Goal: Task Accomplishment & Management: Use online tool/utility

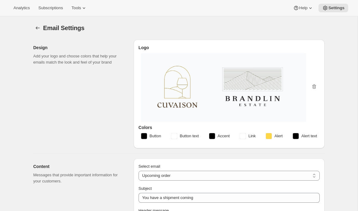
select select "subscriptionMessage"
select select "5"
select select "15"
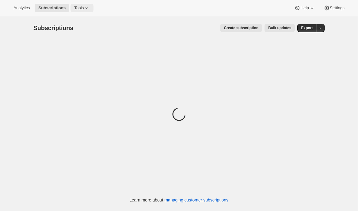
click at [86, 9] on icon at bounding box center [87, 8] width 6 height 6
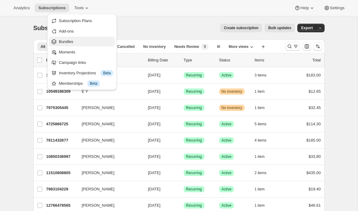
click at [79, 39] on span "Bundles" at bounding box center [86, 42] width 54 height 6
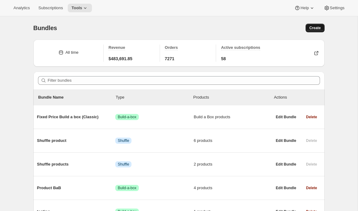
click at [319, 29] on span "Create" at bounding box center [314, 27] width 11 height 5
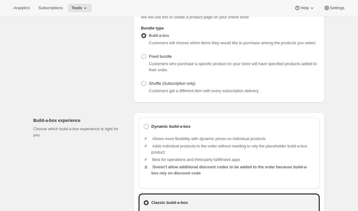
scroll to position [71, 0]
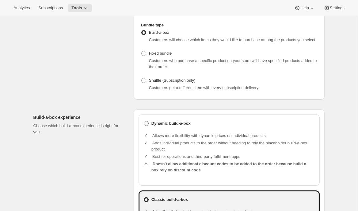
click at [171, 126] on b "Dynamic build-a-box" at bounding box center [171, 123] width 39 height 6
click at [144, 121] on input "Dynamic build-a-box" at bounding box center [144, 121] width 0 height 0
radio input "true"
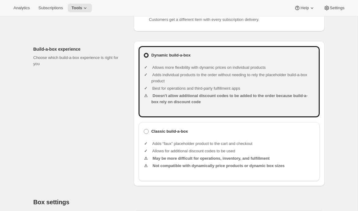
scroll to position [142, 0]
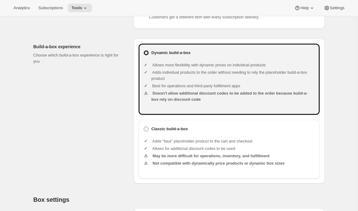
click at [180, 131] on b "Classic build-a-box" at bounding box center [170, 128] width 36 height 5
click at [144, 127] on input "Classic build-a-box" at bounding box center [144, 126] width 0 height 0
radio input "true"
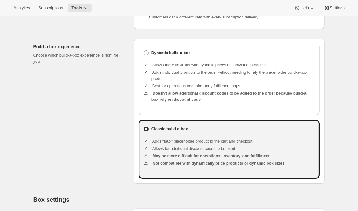
click at [195, 80] on li "Adds individual products to the order without needing to rely the placeholder b…" at bounding box center [233, 75] width 163 height 12
click at [184, 56] on b "Dynamic build-a-box" at bounding box center [171, 53] width 39 height 6
click at [144, 51] on input "Dynamic build-a-box" at bounding box center [144, 50] width 0 height 0
radio input "true"
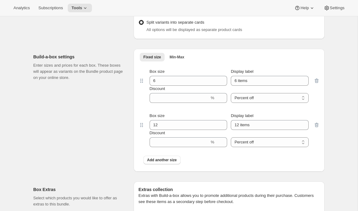
scroll to position [508, 0]
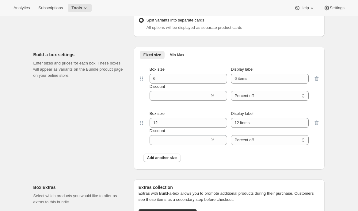
click at [316, 125] on icon "button" at bounding box center [317, 123] width 4 height 5
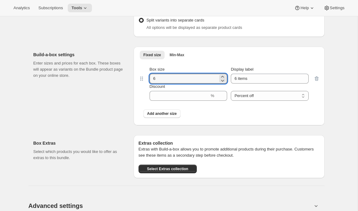
drag, startPoint x: 160, startPoint y: 87, endPoint x: 135, endPoint y: 86, distance: 25.2
click at [135, 86] on div "Fixed size Min-Max More views Fixed size Min-Max More views Box size 6 Display …" at bounding box center [229, 86] width 191 height 79
type input "5"
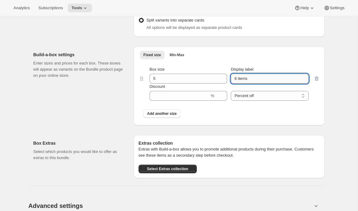
drag, startPoint x: 237, startPoint y: 86, endPoint x: 231, endPoint y: 86, distance: 6.4
click at [231, 83] on input "6 items" at bounding box center [270, 79] width 78 height 10
type input "5 items"
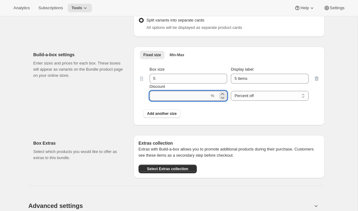
click at [190, 101] on input "Discount" at bounding box center [180, 96] width 60 height 10
type input "10"
click at [250, 101] on select "Percent off Amount off" at bounding box center [270, 96] width 78 height 10
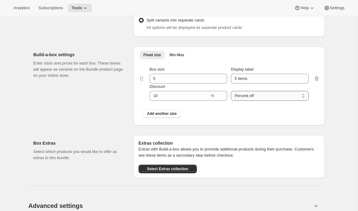
select select "fixed"
click at [231, 97] on select "Percent off Amount off" at bounding box center [270, 96] width 78 height 10
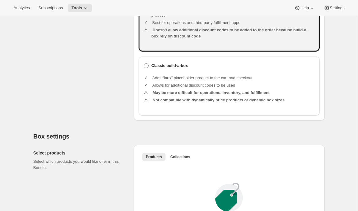
scroll to position [128, 0]
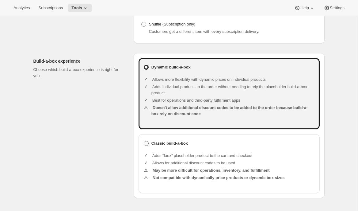
click at [167, 145] on b "Classic build-a-box" at bounding box center [170, 143] width 36 height 5
click at [158, 145] on b "Classic build-a-box" at bounding box center [170, 143] width 36 height 5
click at [144, 141] on input "Classic build-a-box" at bounding box center [144, 141] width 0 height 0
radio input "true"
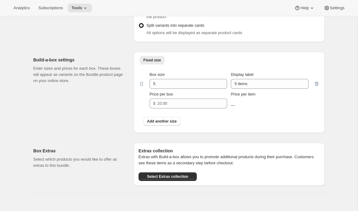
scroll to position [513, 0]
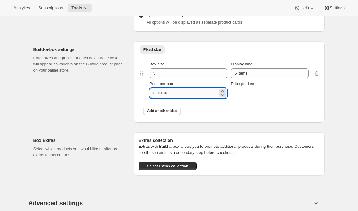
click at [166, 98] on input "Price per box" at bounding box center [187, 93] width 61 height 10
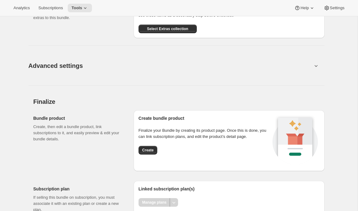
scroll to position [650, 0]
type input "40"
click at [75, 71] on span "Advanced settings" at bounding box center [56, 66] width 55 height 10
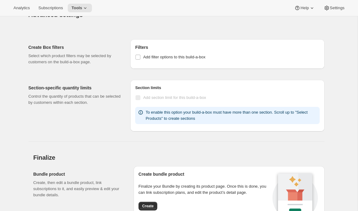
scroll to position [701, 0]
click at [158, 59] on span "Add filter options to this build-a-box" at bounding box center [174, 56] width 62 height 5
click at [141, 61] on label "Add filter options to this build-a-box" at bounding box center [170, 56] width 70 height 9
click at [140, 59] on input "Add filter options to this build-a-box" at bounding box center [138, 56] width 5 height 5
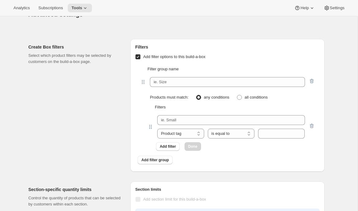
click at [139, 59] on input "Add filter options to this build-a-box" at bounding box center [138, 56] width 5 height 5
checkbox input "false"
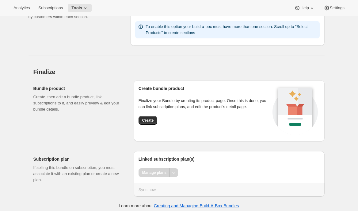
scroll to position [776, 0]
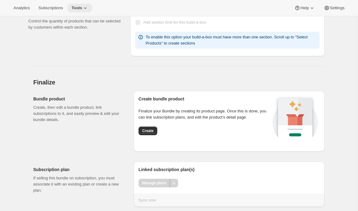
click at [82, 8] on span "Tools" at bounding box center [76, 8] width 11 height 5
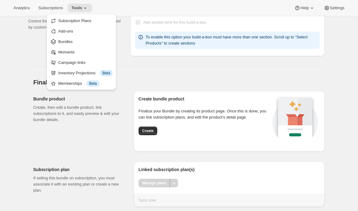
click at [68, 42] on span "Bundles" at bounding box center [65, 41] width 14 height 5
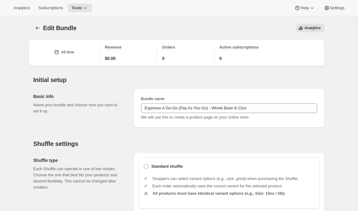
scroll to position [198, 0]
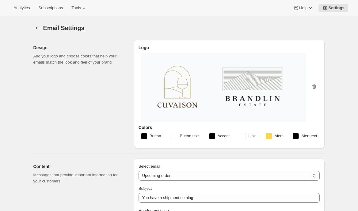
select select "subscriptionMessage"
select select "5"
select select "15"
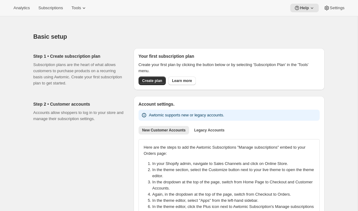
scroll to position [456, 0]
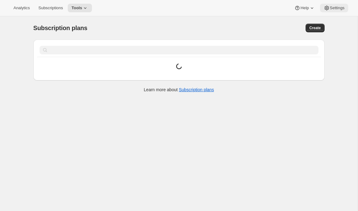
click at [332, 8] on span "Settings" at bounding box center [337, 8] width 15 height 5
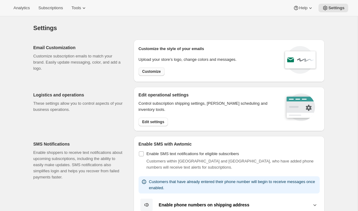
click at [160, 74] on button "Customize" at bounding box center [152, 71] width 26 height 9
select select "subscriptionMessage"
select select "5"
select select "15"
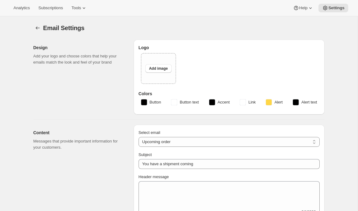
type input "Two Estates"
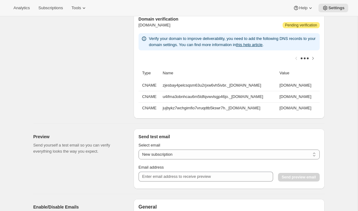
scroll to position [474, 0]
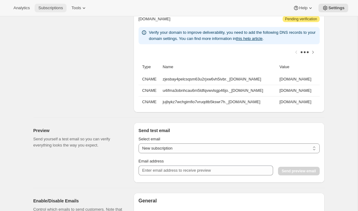
click at [48, 7] on span "Subscriptions" at bounding box center [50, 8] width 25 height 5
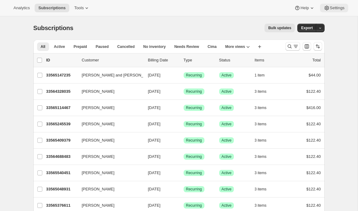
click at [327, 8] on icon at bounding box center [327, 8] width 4 height 5
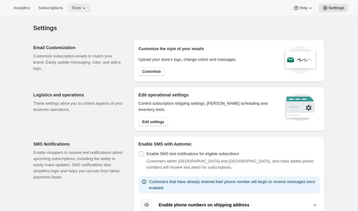
click at [87, 8] on icon at bounding box center [84, 8] width 6 height 6
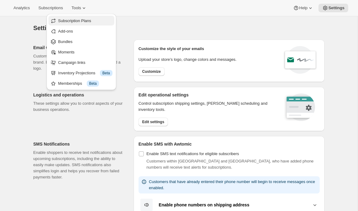
click at [95, 21] on span "Subscription Plans" at bounding box center [85, 21] width 54 height 6
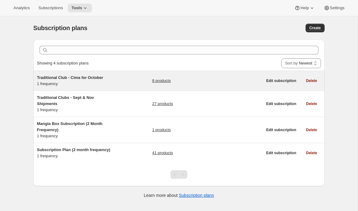
click at [109, 85] on div "Traditional Club - Cima for October 1 frequency" at bounding box center [75, 81] width 77 height 12
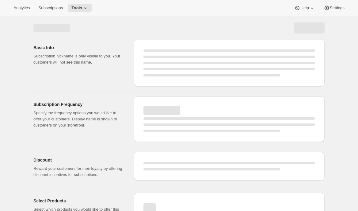
select select "WEEK"
select select "MONTH"
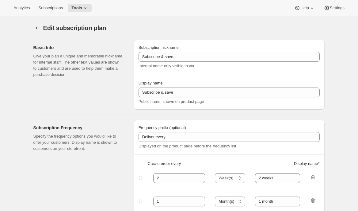
type input "Traditional Club - Cima for October"
type input "Join the Cima Club"
type input "3"
select select "MONTH"
type input "3 months"
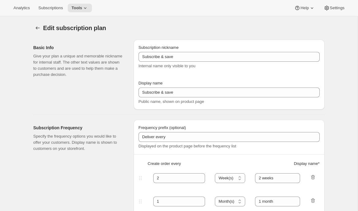
checkbox input "true"
select select "YEARDAY"
select select "10"
select select "15"
select select "2"
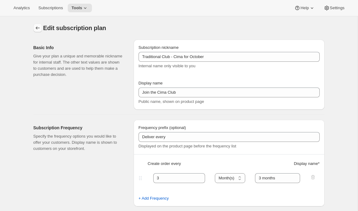
click at [36, 27] on icon "Subscription plans" at bounding box center [38, 28] width 6 height 6
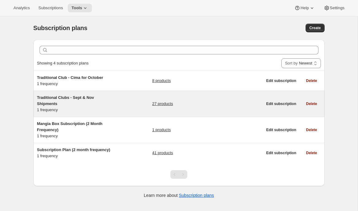
click at [134, 109] on div "Traditional Clubs - Sept & Nov Shipments 1 frequency 27 products" at bounding box center [150, 103] width 226 height 18
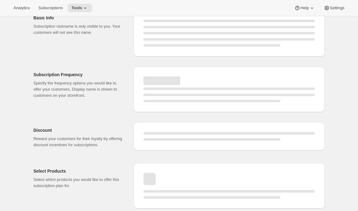
select select "WEEK"
select select "MONTH"
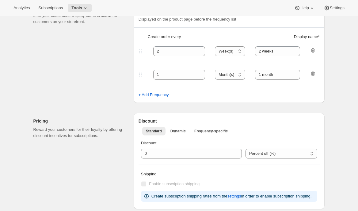
type input "Traditional Clubs - Sept & Nov Shipments"
type input "Join the club"
type input "Delivers quarterly"
type input "3"
select select "MONTH"
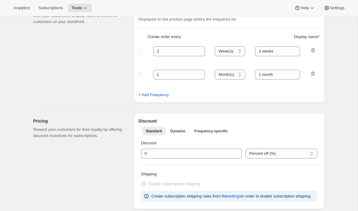
type input "(Sept, Nov)"
checkbox input "true"
select select "YEARDAY"
select select "9"
select select "10"
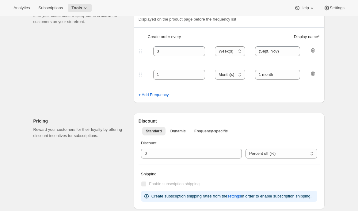
select select "11"
select select "5"
select select "2"
select select "4"
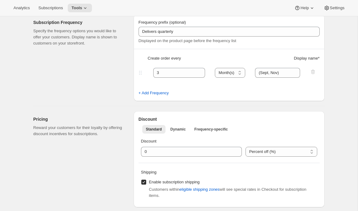
scroll to position [104, 0]
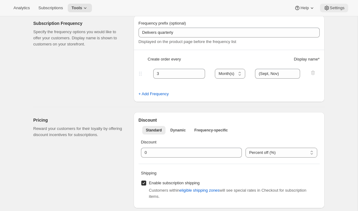
click at [341, 11] on button "Settings" at bounding box center [334, 8] width 28 height 9
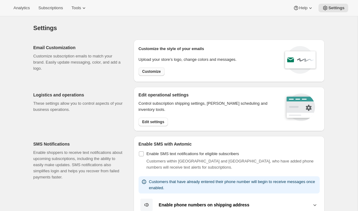
click at [160, 71] on span "Customize" at bounding box center [151, 71] width 19 height 5
select select "subscriptionMessage"
select select "5"
select select "15"
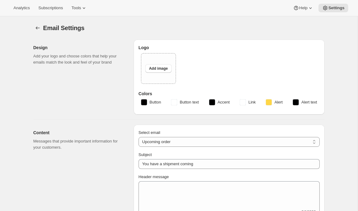
type input "Your next Clif Family Winery shipment is coming soon!"
type textarea "Your next shipment is processing soon! If this is your first time interacting w…"
select select "7"
select select "10"
type input "Clif Family Winery"
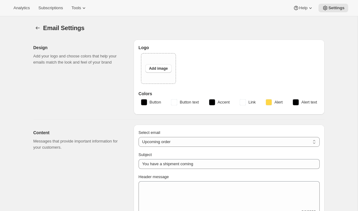
checkbox input "false"
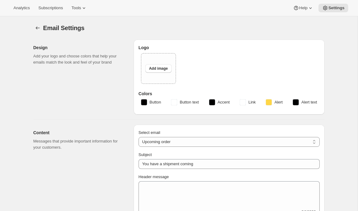
checkbox input "false"
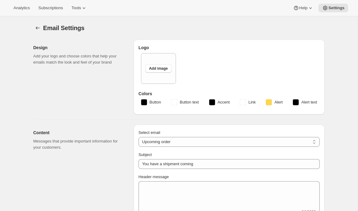
type input "ashleycox@cliffamily.com"
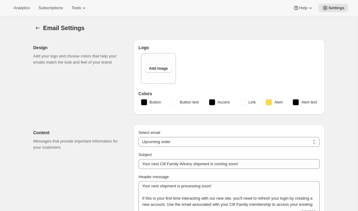
checkbox input "true"
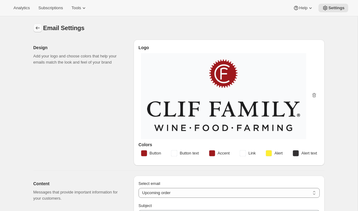
click at [35, 27] on icon "Settings" at bounding box center [38, 28] width 6 height 6
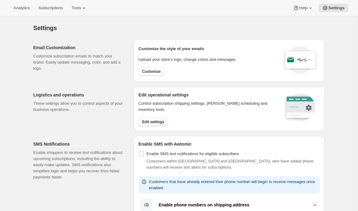
click at [159, 118] on button "Edit settings" at bounding box center [153, 121] width 29 height 9
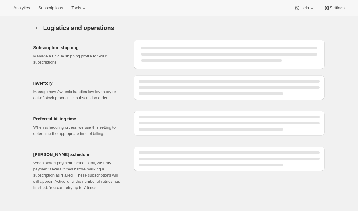
select select "DAY"
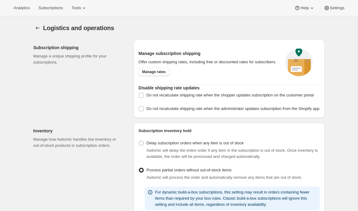
click at [151, 80] on div "Manage subscription shipping Offer custom shipping rates, including free or dis…" at bounding box center [229, 62] width 181 height 37
click at [150, 74] on span "Manage rates" at bounding box center [154, 71] width 24 height 5
click at [150, 76] on link "Manage rates" at bounding box center [154, 71] width 31 height 9
click at [40, 27] on icon "Settings" at bounding box center [38, 28] width 6 height 6
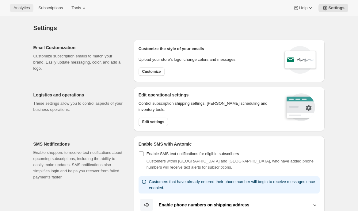
click at [27, 8] on span "Analytics" at bounding box center [21, 8] width 16 height 5
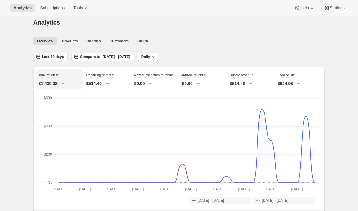
scroll to position [162, 0]
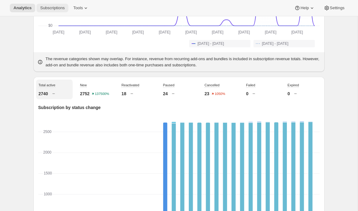
click at [57, 9] on span "Subscriptions" at bounding box center [52, 8] width 25 height 5
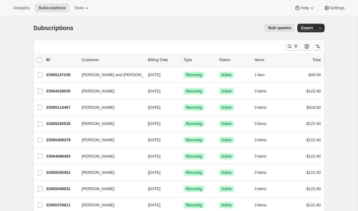
click at [279, 29] on span "Bulk updates" at bounding box center [279, 27] width 23 height 5
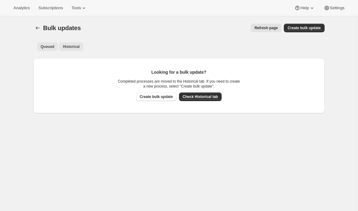
click at [73, 44] on span "Historical" at bounding box center [71, 46] width 17 height 5
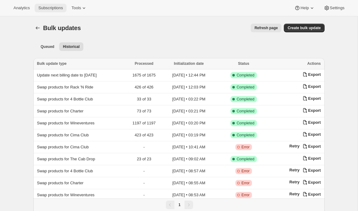
click at [60, 8] on span "Subscriptions" at bounding box center [50, 8] width 25 height 5
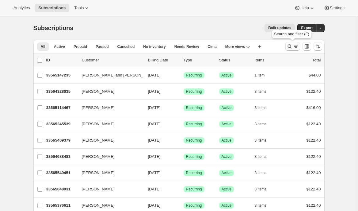
click at [290, 48] on icon "Search and filter results" at bounding box center [290, 46] width 6 height 6
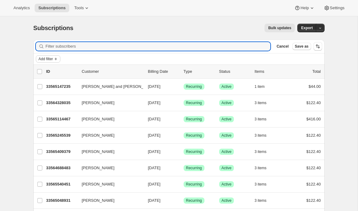
click at [52, 58] on span "Add filter" at bounding box center [46, 58] width 14 height 5
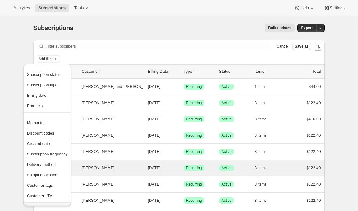
click at [45, 173] on span "Shipping location" at bounding box center [42, 174] width 30 height 5
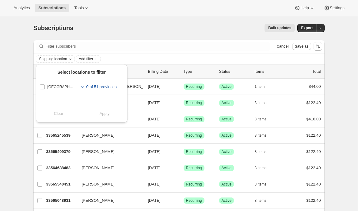
click at [86, 86] on span "0 of 51 provinces" at bounding box center [101, 87] width 30 height 6
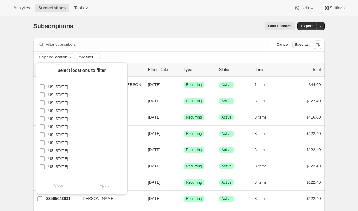
scroll to position [31, 0]
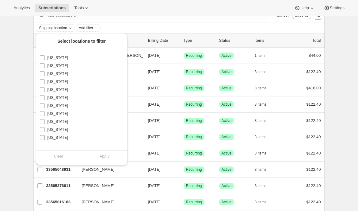
click at [52, 135] on span "Hawaii" at bounding box center [58, 137] width 21 height 5
click at [45, 135] on input "Hawaii" at bounding box center [42, 137] width 5 height 5
checkbox input "true"
click at [100, 152] on button "Apply" at bounding box center [104, 156] width 53 height 10
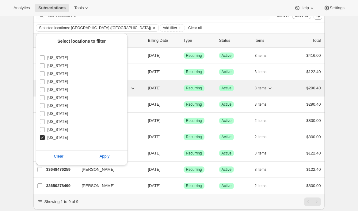
click at [147, 87] on div "33575829603 Tracie Beyer 09/17/2025 Success Recurring Success Active 3 items $2…" at bounding box center [183, 88] width 275 height 9
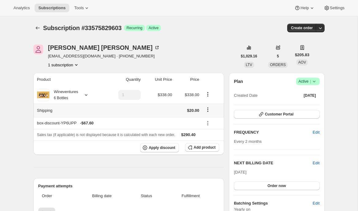
click at [209, 110] on icon "Shipping actions" at bounding box center [208, 109] width 6 height 6
click at [209, 118] on span "Edit shipping rate" at bounding box center [207, 121] width 31 height 6
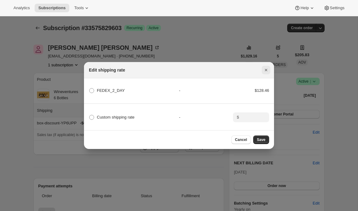
click at [265, 70] on icon "Close" at bounding box center [266, 70] width 6 height 6
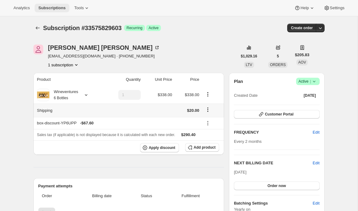
click at [55, 8] on span "Subscriptions" at bounding box center [51, 8] width 27 height 5
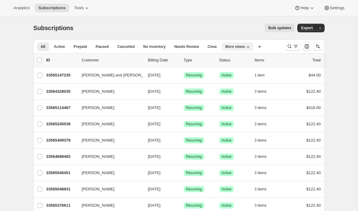
click at [250, 47] on icon "More views" at bounding box center [248, 47] width 3 height 2
click at [249, 60] on button "Trad Clubs Quarterly" at bounding box center [249, 60] width 47 height 11
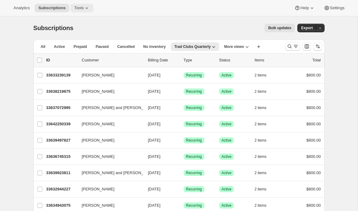
click at [84, 9] on span "Tools" at bounding box center [79, 8] width 10 height 5
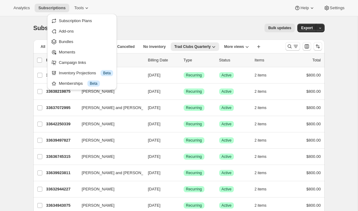
click at [152, 22] on div "Subscriptions. This page is ready Subscriptions Bulk updates More actions Bulk …" at bounding box center [178, 27] width 291 height 23
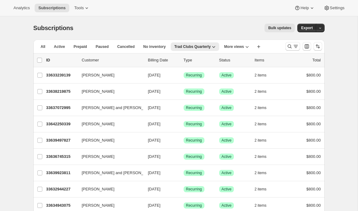
click at [280, 28] on span "Bulk updates" at bounding box center [279, 27] width 23 height 5
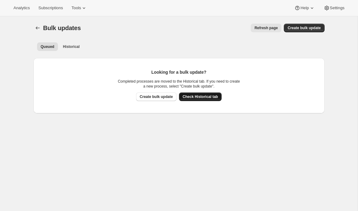
click at [204, 98] on span "Check Historical tab" at bounding box center [200, 96] width 35 height 5
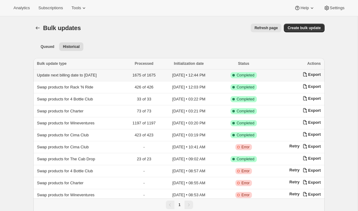
click at [97, 74] on span "Update next billing date to 2025-09-17" at bounding box center [67, 75] width 60 height 5
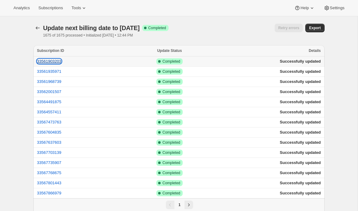
click at [61, 60] on button "33561903203" at bounding box center [49, 61] width 25 height 5
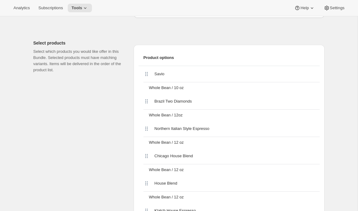
scroll to position [249, 0]
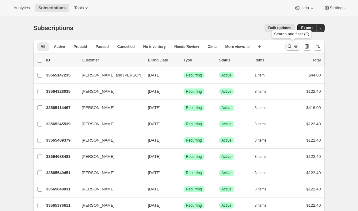
click at [290, 44] on icon "Search and filter results" at bounding box center [290, 46] width 6 height 6
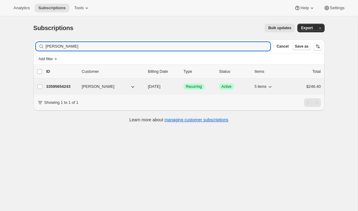
type input "allen iv"
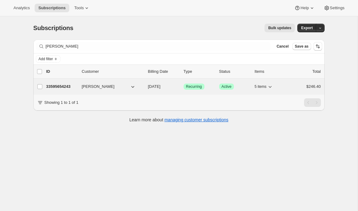
click at [52, 86] on p "33595654243" at bounding box center [61, 86] width 31 height 6
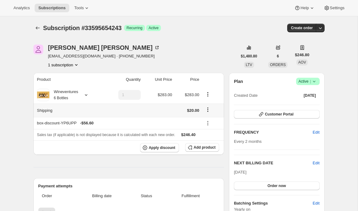
click at [209, 109] on icon "Shipping actions" at bounding box center [208, 109] width 1 height 1
click at [208, 118] on span "Edit shipping rate" at bounding box center [207, 121] width 31 height 6
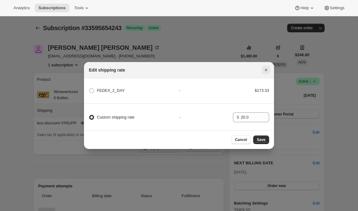
click at [265, 69] on icon "Close" at bounding box center [266, 70] width 6 height 6
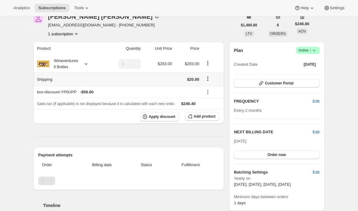
scroll to position [28, 0]
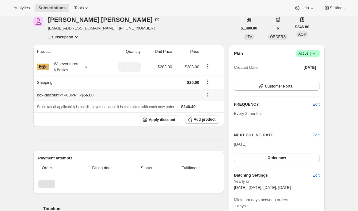
click at [209, 95] on icon at bounding box center [208, 95] width 1 height 1
click at [211, 105] on span "Edit" at bounding box center [208, 106] width 7 height 5
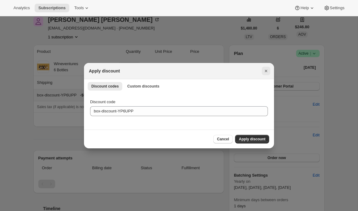
click at [265, 70] on icon "Close" at bounding box center [266, 71] width 6 height 6
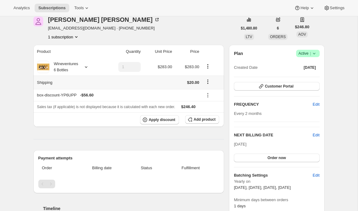
drag, startPoint x: 204, startPoint y: 80, endPoint x: 209, endPoint y: 84, distance: 6.1
click at [204, 80] on button "Shipping actions" at bounding box center [208, 81] width 10 height 7
click at [209, 92] on span "Edit shipping rate" at bounding box center [207, 93] width 31 height 5
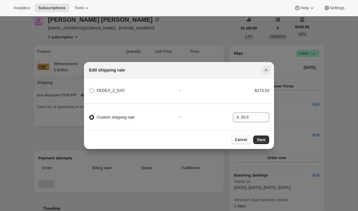
click at [266, 69] on icon "Close" at bounding box center [266, 70] width 2 height 2
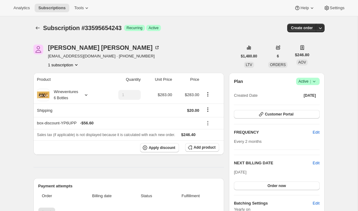
click at [35, 26] on icon "Subscriptions" at bounding box center [38, 28] width 6 height 6
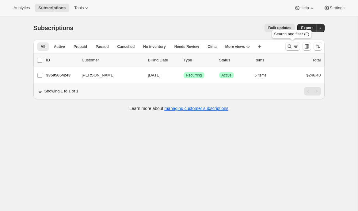
click at [289, 46] on icon "Search and filter results" at bounding box center [290, 46] width 6 height 6
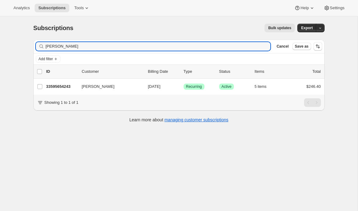
click at [36, 47] on div "allen iv Clear" at bounding box center [153, 46] width 235 height 9
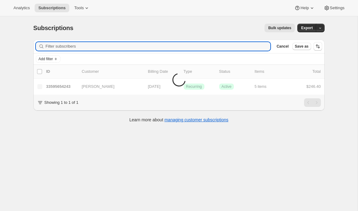
click at [49, 54] on div "Add filter" at bounding box center [178, 58] width 291 height 11
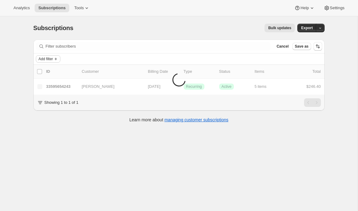
click at [50, 56] on span "Add filter" at bounding box center [46, 58] width 14 height 5
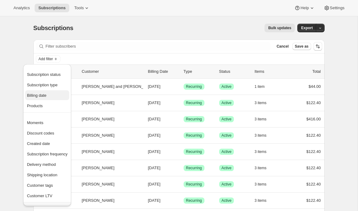
scroll to position [24, 0]
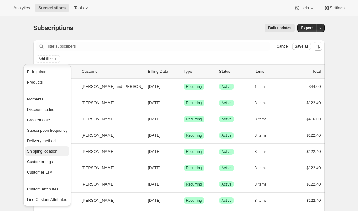
click at [46, 149] on span "Shipping location" at bounding box center [42, 151] width 30 height 5
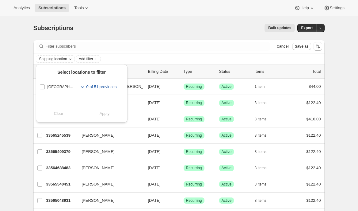
click at [81, 86] on icon "Toggle subregions for United States" at bounding box center [82, 87] width 6 height 6
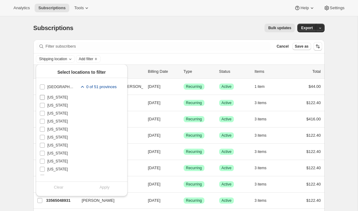
click at [50, 95] on span "California" at bounding box center [58, 97] width 21 height 5
click at [45, 95] on input "California" at bounding box center [42, 97] width 5 height 5
checkbox input "true"
drag, startPoint x: 106, startPoint y: 186, endPoint x: 108, endPoint y: 183, distance: 3.7
click at [106, 186] on span "Apply" at bounding box center [105, 187] width 10 height 6
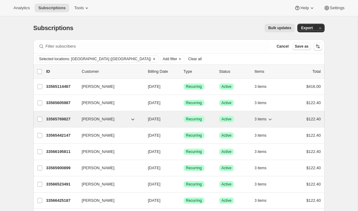
click at [60, 120] on p "33565769827" at bounding box center [61, 119] width 31 height 6
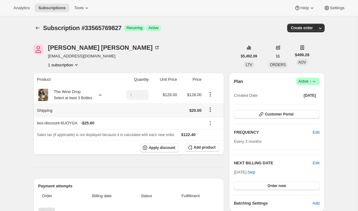
click at [213, 108] on icon "Shipping actions" at bounding box center [210, 109] width 6 height 6
click at [209, 120] on span "Edit shipping rate" at bounding box center [209, 121] width 31 height 5
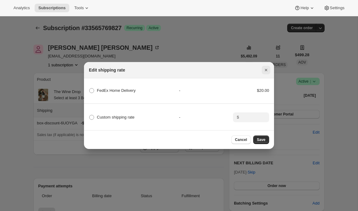
drag, startPoint x: 264, startPoint y: 69, endPoint x: 217, endPoint y: 63, distance: 48.2
click at [264, 69] on icon "Close" at bounding box center [266, 70] width 6 height 6
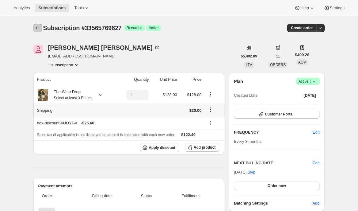
click at [35, 25] on icon "Subscriptions" at bounding box center [38, 28] width 6 height 6
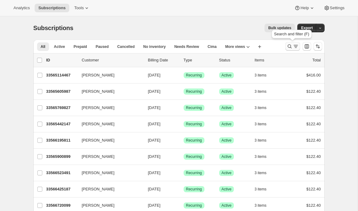
click at [293, 49] on icon "Search and filter results" at bounding box center [296, 46] width 6 height 6
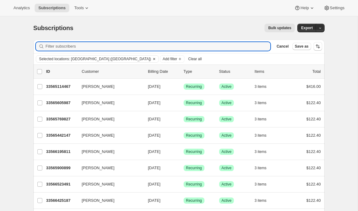
click at [99, 59] on span "Selected locations: United States (CA)" at bounding box center [95, 58] width 112 height 5
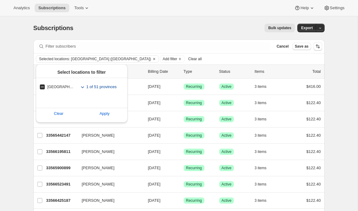
click at [83, 86] on icon "Toggle subregions for United States" at bounding box center [82, 87] width 6 height 6
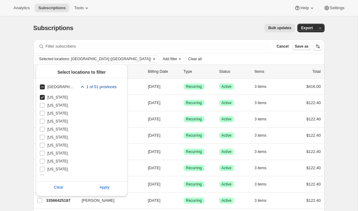
click at [53, 95] on span "California" at bounding box center [58, 97] width 21 height 5
click at [45, 95] on input "California" at bounding box center [42, 97] width 5 height 5
checkbox input "false"
click at [54, 113] on span "Oregon" at bounding box center [58, 113] width 21 height 5
click at [45, 113] on input "Oregon" at bounding box center [42, 113] width 5 height 5
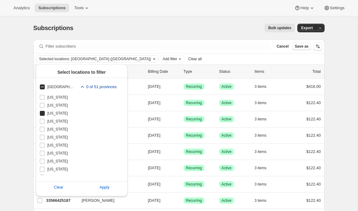
checkbox input "true"
click at [108, 186] on span "Apply" at bounding box center [105, 187] width 10 height 6
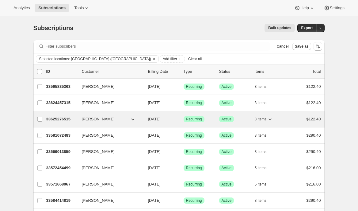
click at [53, 119] on p "33625276515" at bounding box center [61, 119] width 31 height 6
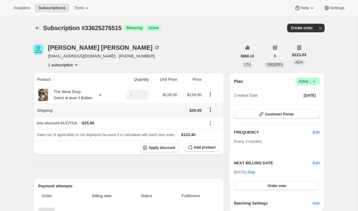
click at [209, 109] on icon "Shipping actions" at bounding box center [210, 109] width 6 height 6
click at [210, 118] on button "Edit shipping rate" at bounding box center [210, 122] width 34 height 10
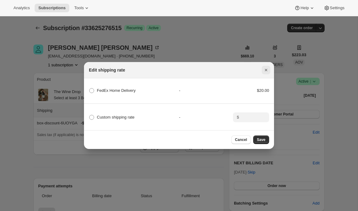
drag, startPoint x: 269, startPoint y: 69, endPoint x: 260, endPoint y: 63, distance: 10.4
click at [269, 69] on icon "Close" at bounding box center [266, 70] width 6 height 6
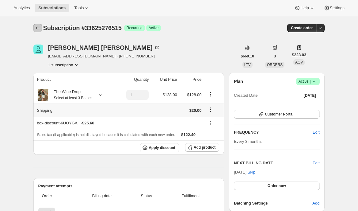
click at [41, 29] on button "Subscriptions" at bounding box center [37, 28] width 9 height 9
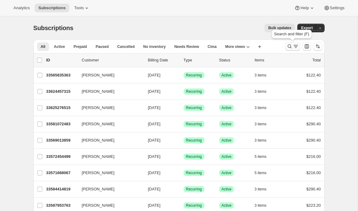
click at [294, 45] on icon "Search and filter results" at bounding box center [296, 46] width 6 height 6
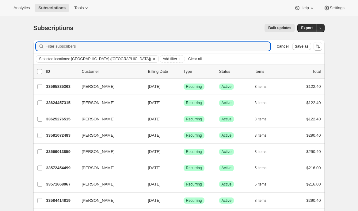
click at [66, 61] on button "Selected locations: United States (OR)" at bounding box center [93, 59] width 115 height 7
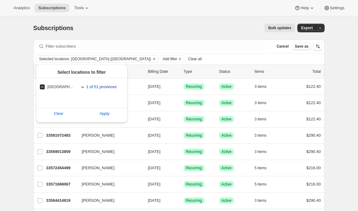
drag, startPoint x: 83, startPoint y: 87, endPoint x: 65, endPoint y: 88, distance: 18.1
click at [83, 87] on icon "Toggle subregions for United States" at bounding box center [82, 87] width 6 height 6
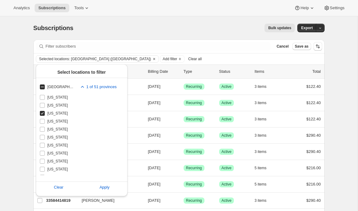
click at [43, 112] on input "Oregon" at bounding box center [42, 113] width 5 height 5
checkbox input "false"
click at [42, 144] on input "Arizona" at bounding box center [42, 145] width 5 height 5
checkbox input "true"
click at [106, 185] on span "Apply" at bounding box center [105, 187] width 10 height 6
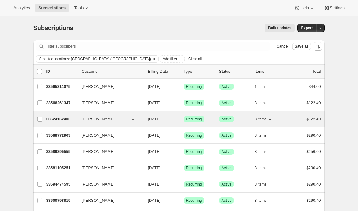
click at [59, 120] on p "33624162403" at bounding box center [61, 119] width 31 height 6
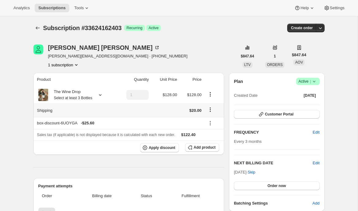
click at [211, 110] on icon "Shipping actions" at bounding box center [210, 109] width 1 height 1
click at [213, 119] on span "Edit shipping rate" at bounding box center [209, 121] width 31 height 6
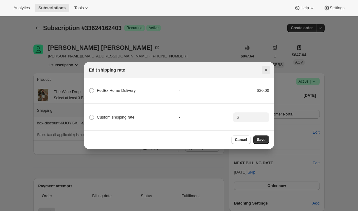
click at [265, 73] on button "Close" at bounding box center [266, 70] width 9 height 9
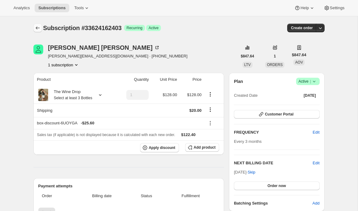
click at [39, 28] on icon "Subscriptions" at bounding box center [38, 27] width 4 height 3
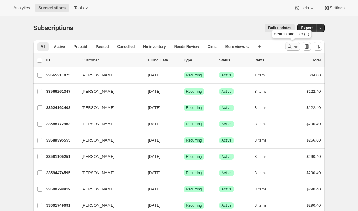
click at [287, 46] on icon "Search and filter results" at bounding box center [290, 46] width 6 height 6
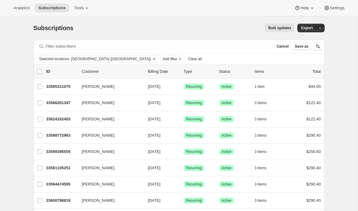
click at [51, 59] on span "Selected locations: United States (AZ)" at bounding box center [95, 58] width 112 height 5
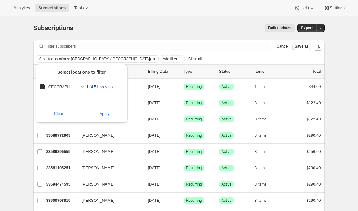
click at [79, 87] on icon "Toggle subregions for United States" at bounding box center [82, 87] width 6 height 6
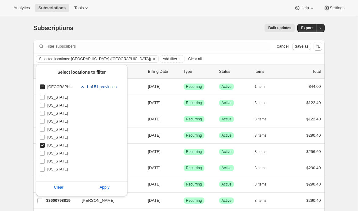
click at [50, 144] on span "Arizona" at bounding box center [58, 145] width 21 height 5
click at [45, 144] on input "Arizona" at bounding box center [42, 145] width 5 height 5
checkbox input "false"
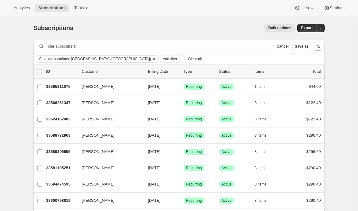
click at [88, 58] on span "Selected locations: United States (AZ)" at bounding box center [95, 58] width 112 height 5
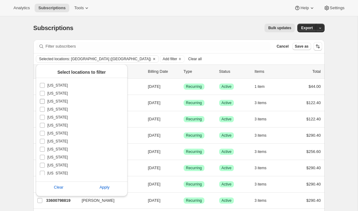
scroll to position [328, 0]
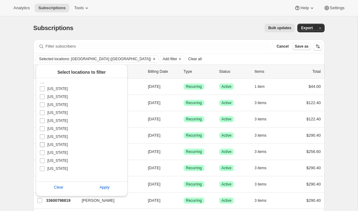
click at [59, 142] on span "Washington" at bounding box center [58, 144] width 21 height 5
click at [45, 142] on input "Washington" at bounding box center [42, 144] width 5 height 5
checkbox input "true"
click at [108, 186] on span "Apply" at bounding box center [105, 187] width 10 height 6
click at [166, 27] on div "Bulk updates" at bounding box center [188, 28] width 214 height 9
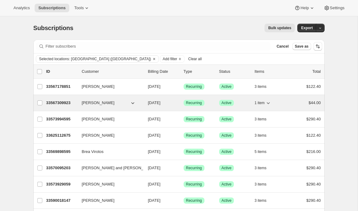
click at [66, 99] on div "33567309923 Lisa Slivka 09/10/2025 Success Recurring Success Active 1 item $44.…" at bounding box center [183, 102] width 275 height 9
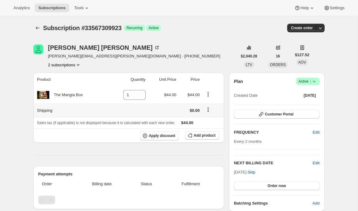
click at [211, 109] on icon "Shipping actions" at bounding box center [208, 109] width 6 height 6
click at [210, 119] on span "Edit shipping rate" at bounding box center [208, 121] width 31 height 5
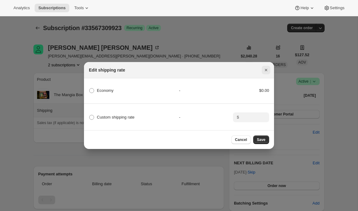
click at [269, 69] on icon "Close" at bounding box center [266, 70] width 6 height 6
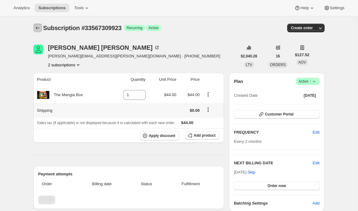
click at [36, 26] on icon "Subscriptions" at bounding box center [38, 28] width 6 height 6
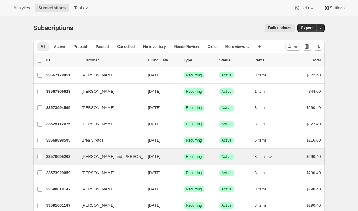
click at [60, 157] on p "33570095203" at bounding box center [61, 156] width 31 height 6
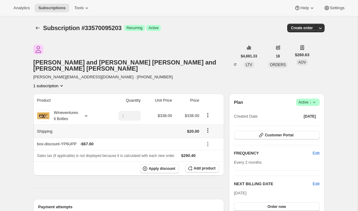
click at [207, 127] on icon "Shipping actions" at bounding box center [208, 130] width 6 height 6
click at [210, 119] on span "Edit shipping rate" at bounding box center [207, 121] width 31 height 6
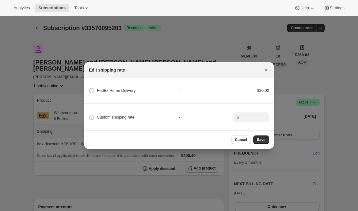
click at [265, 68] on icon "Close" at bounding box center [266, 70] width 6 height 6
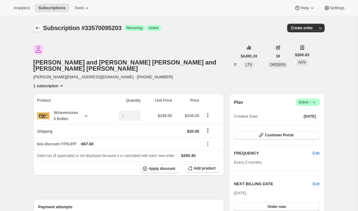
click at [37, 28] on icon "Subscriptions" at bounding box center [38, 28] width 6 height 6
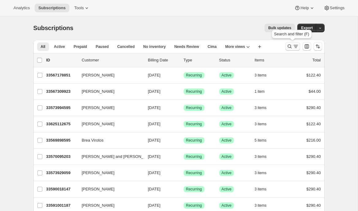
click at [291, 48] on icon "Search and filter results" at bounding box center [290, 46] width 6 height 6
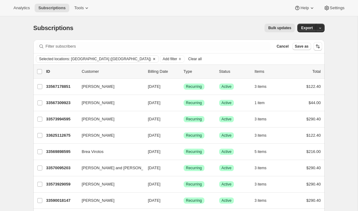
click at [152, 59] on icon "Clear" at bounding box center [154, 58] width 5 height 5
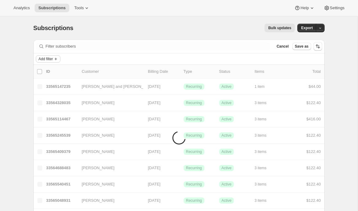
click at [51, 56] on span "Add filter" at bounding box center [46, 58] width 14 height 5
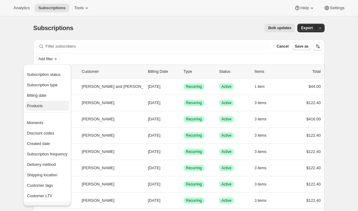
click at [45, 109] on button "Products" at bounding box center [47, 106] width 44 height 10
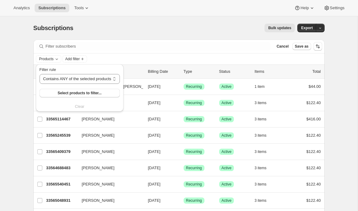
click at [82, 84] on div "Filter rule Contains ANY of the selected products Contains ALL of the selected …" at bounding box center [80, 82] width 80 height 31
click at [83, 82] on select "Contains ANY of the selected products Contains ALL of the selected products Con…" at bounding box center [80, 79] width 80 height 10
select select "not"
click at [40, 74] on select "Contains ANY of the selected products Contains ALL of the selected products Con…" at bounding box center [80, 79] width 80 height 10
click at [79, 92] on span "Select products to filter..." at bounding box center [82, 92] width 44 height 5
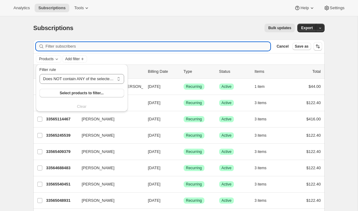
click at [135, 46] on input "Filter subscribers" at bounding box center [158, 46] width 225 height 9
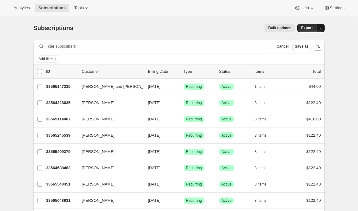
click at [318, 28] on icon "button" at bounding box center [320, 28] width 4 height 4
click at [303, 39] on span "Subscription data" at bounding box center [287, 40] width 31 height 5
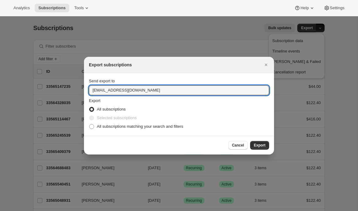
drag, startPoint x: 119, startPoint y: 87, endPoint x: 56, endPoint y: 82, distance: 63.0
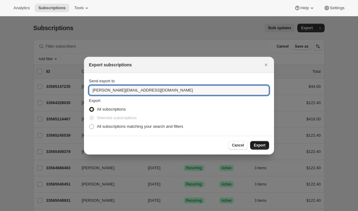
type input "emily@awtomic.com"
click at [263, 145] on span "Export" at bounding box center [260, 145] width 12 height 5
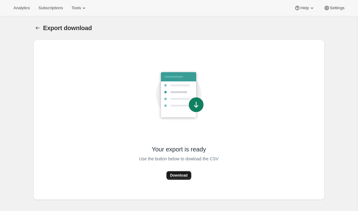
click at [182, 176] on span "Download" at bounding box center [178, 175] width 17 height 5
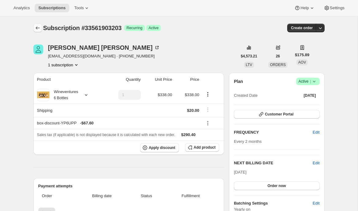
click at [40, 27] on icon "Subscriptions" at bounding box center [38, 28] width 6 height 6
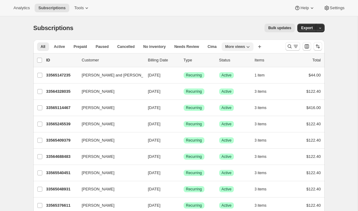
click at [242, 48] on span "More views" at bounding box center [235, 46] width 20 height 5
click at [240, 62] on button "Trad Clubs Quarterly" at bounding box center [249, 60] width 47 height 11
click at [219, 47] on button "Trad Clubs Quarterly" at bounding box center [195, 46] width 49 height 9
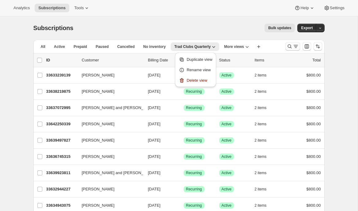
click at [285, 45] on div at bounding box center [304, 46] width 42 height 12
click at [288, 46] on icon "Search and filter results" at bounding box center [290, 46] width 6 height 6
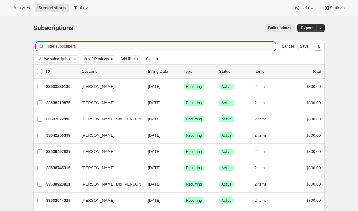
click at [108, 59] on span "Any 2 Products" at bounding box center [96, 58] width 25 height 5
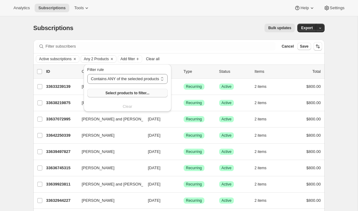
click at [126, 90] on button "Select products to filter..." at bounding box center [127, 93] width 80 height 9
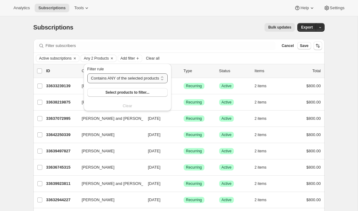
click at [132, 76] on select "Contains ANY of the selected products Contains ALL of the selected products Con…" at bounding box center [127, 78] width 80 height 10
click at [87, 73] on select "Contains ANY of the selected products Contains ALL of the selected products Con…" at bounding box center [127, 78] width 80 height 10
click at [133, 93] on span "Select products to filter..." at bounding box center [128, 92] width 44 height 5
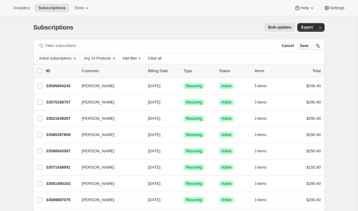
click at [306, 46] on span "Save" at bounding box center [304, 45] width 9 height 5
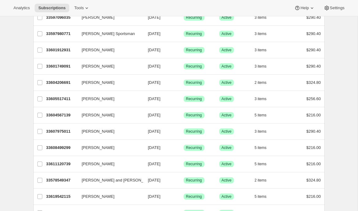
scroll to position [363, 0]
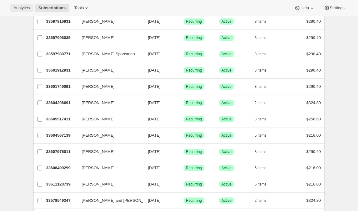
click at [24, 9] on span "Analytics" at bounding box center [21, 8] width 16 height 5
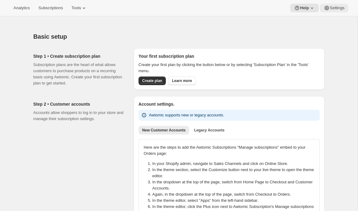
click at [340, 9] on span "Settings" at bounding box center [337, 8] width 15 height 5
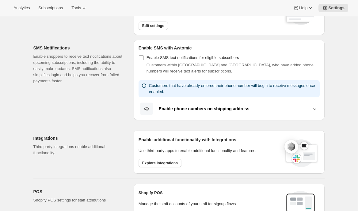
scroll to position [143, 0]
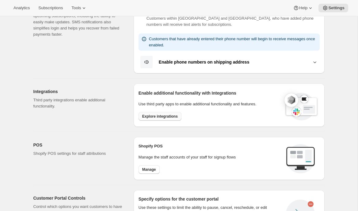
click at [153, 119] on button "Explore integrations" at bounding box center [160, 116] width 43 height 9
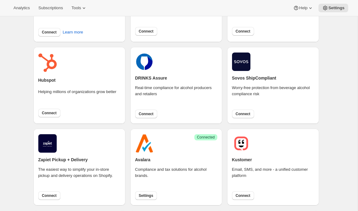
scroll to position [199, 0]
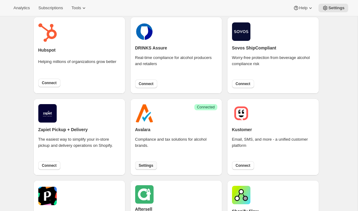
click at [148, 164] on span "Settings" at bounding box center [146, 165] width 14 height 5
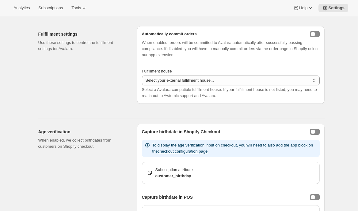
scroll to position [245, 0]
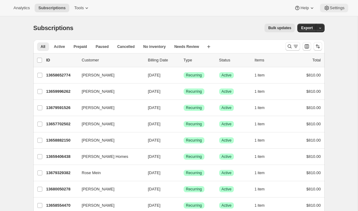
click at [340, 9] on span "Settings" at bounding box center [337, 8] width 15 height 5
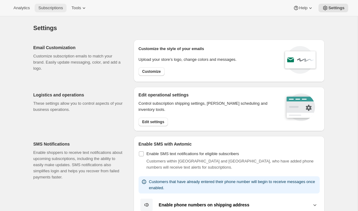
click at [63, 7] on span "Subscriptions" at bounding box center [50, 8] width 25 height 5
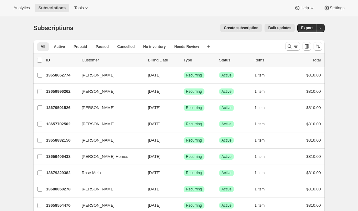
click at [225, 31] on button "Create subscription" at bounding box center [241, 28] width 42 height 9
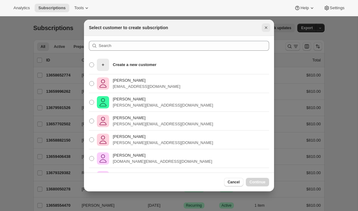
click at [270, 28] on button "Close" at bounding box center [266, 27] width 9 height 9
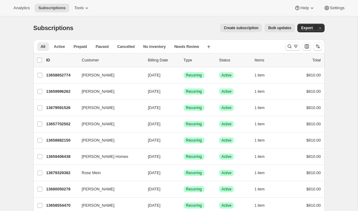
click at [249, 27] on span "Create subscription" at bounding box center [241, 27] width 35 height 5
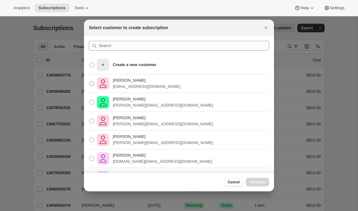
click at [135, 78] on p "[PERSON_NAME]" at bounding box center [146, 80] width 67 height 6
click at [90, 81] on input "Ella RUSSELL ellarussell28@gmail.com" at bounding box center [89, 81] width 0 height 0
radio input "true"
click at [253, 181] on span "Continue" at bounding box center [258, 181] width 16 height 5
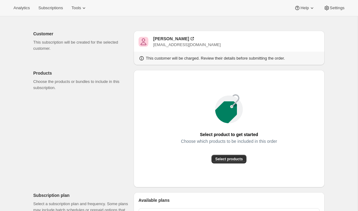
scroll to position [41, 0]
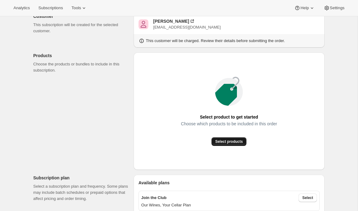
click at [218, 143] on span "Select products" at bounding box center [229, 141] width 28 height 5
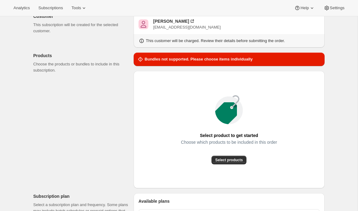
scroll to position [0, 0]
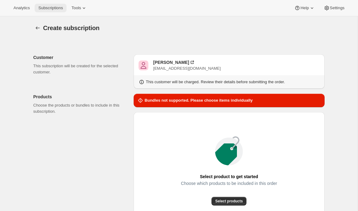
click at [53, 12] on button "Subscriptions" at bounding box center [51, 8] width 32 height 9
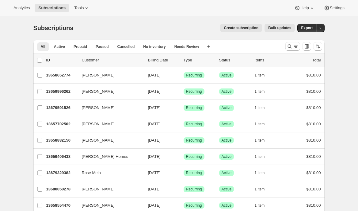
click at [228, 28] on span "Create subscription" at bounding box center [241, 27] width 35 height 5
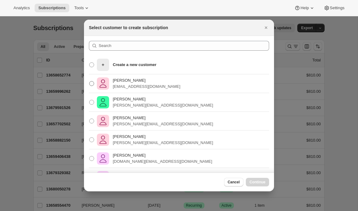
click at [135, 78] on p "[PERSON_NAME]" at bounding box center [146, 80] width 67 height 6
click at [111, 88] on div "[PERSON_NAME] [EMAIL_ADDRESS][DOMAIN_NAME]" at bounding box center [138, 83] width 83 height 12
click at [90, 81] on input "[PERSON_NAME] [EMAIL_ADDRESS][DOMAIN_NAME]" at bounding box center [89, 81] width 0 height 0
radio input "true"
click at [260, 182] on span "Continue" at bounding box center [258, 181] width 16 height 5
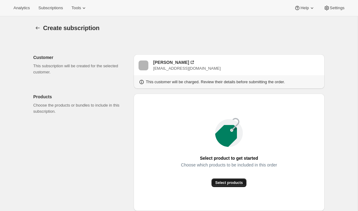
click at [220, 183] on span "Select products" at bounding box center [229, 182] width 28 height 5
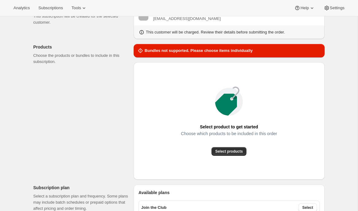
scroll to position [52, 0]
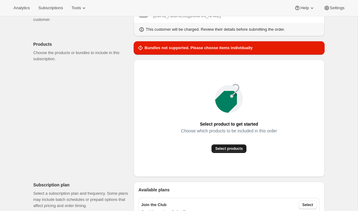
click at [225, 151] on span "Select products" at bounding box center [229, 148] width 28 height 5
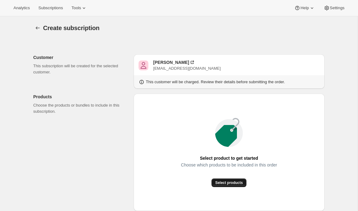
click at [221, 180] on button "Select products" at bounding box center [229, 182] width 35 height 9
click at [219, 182] on span "Select products" at bounding box center [229, 182] width 28 height 5
click at [217, 186] on button "Select products" at bounding box center [229, 182] width 35 height 9
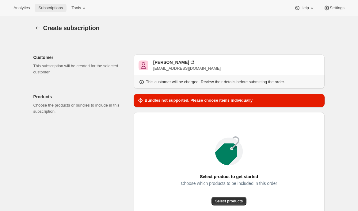
click at [53, 11] on button "Subscriptions" at bounding box center [51, 8] width 32 height 9
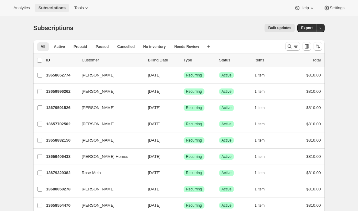
click at [56, 7] on span "Subscriptions" at bounding box center [51, 8] width 27 height 5
click at [35, 4] on button "Subscriptions" at bounding box center [52, 8] width 35 height 9
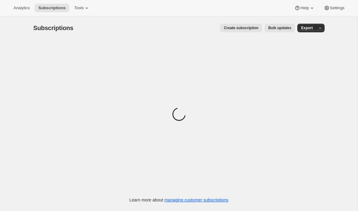
click at [248, 29] on span "Create subscription" at bounding box center [241, 27] width 35 height 5
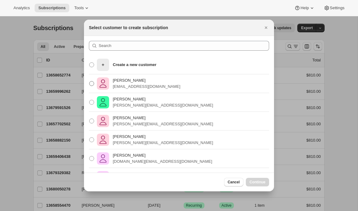
click at [141, 82] on p "[PERSON_NAME]" at bounding box center [146, 80] width 67 height 6
click at [90, 81] on input "[PERSON_NAME] [EMAIL_ADDRESS][DOMAIN_NAME]" at bounding box center [89, 81] width 0 height 0
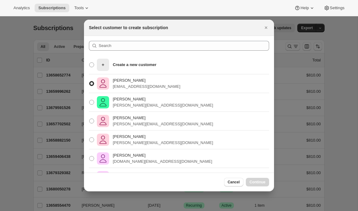
radio input "true"
click at [251, 182] on span "Continue" at bounding box center [258, 181] width 16 height 5
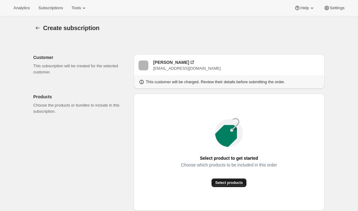
click at [219, 183] on span "Select products" at bounding box center [229, 182] width 28 height 5
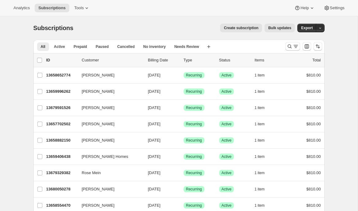
click at [254, 30] on span "Create subscription" at bounding box center [241, 27] width 35 height 5
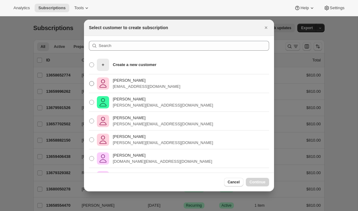
click at [139, 90] on label "Ella RUSSELL ellarussell28@gmail.com" at bounding box center [134, 83] width 91 height 15
click at [90, 81] on input "Ella RUSSELL ellarussell28@gmail.com" at bounding box center [89, 81] width 0 height 0
radio input "true"
click at [251, 182] on span "Continue" at bounding box center [258, 181] width 16 height 5
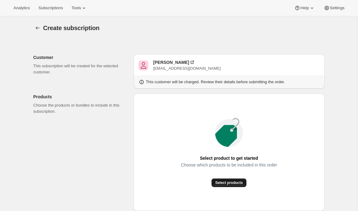
click at [220, 184] on span "Select products" at bounding box center [229, 182] width 28 height 5
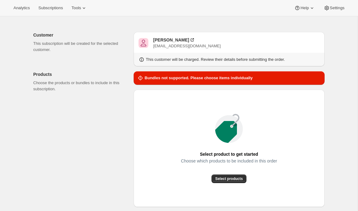
scroll to position [24, 0]
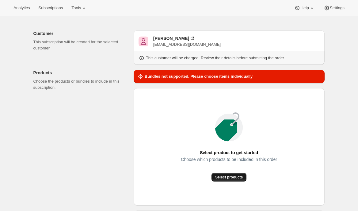
click at [228, 177] on span "Select products" at bounding box center [229, 177] width 28 height 5
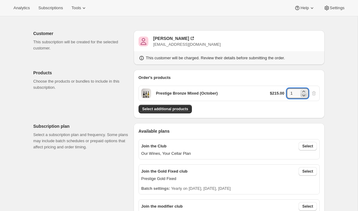
click at [304, 95] on icon at bounding box center [304, 95] width 6 height 6
click at [175, 110] on span "Select additional products" at bounding box center [165, 108] width 46 height 5
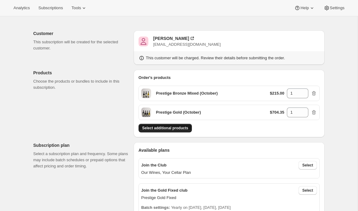
click at [168, 129] on span "Select additional products" at bounding box center [165, 127] width 46 height 5
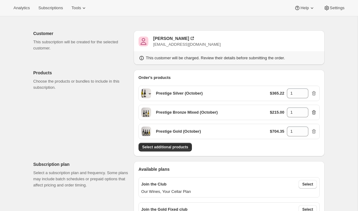
click at [314, 111] on icon "button" at bounding box center [314, 112] width 6 height 6
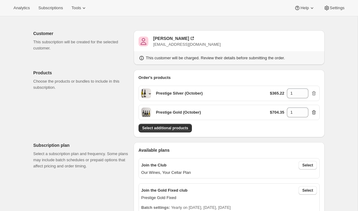
click at [314, 113] on icon "button" at bounding box center [314, 112] width 6 height 6
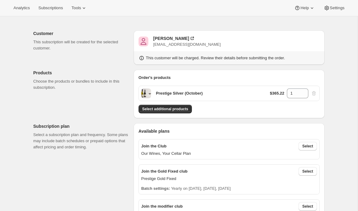
click at [314, 94] on div "$365.22 1" at bounding box center [293, 93] width 47 height 10
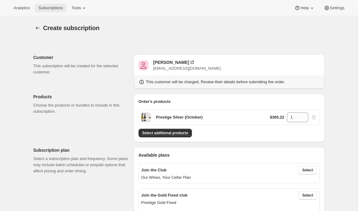
click at [51, 7] on span "Subscriptions" at bounding box center [50, 8] width 25 height 5
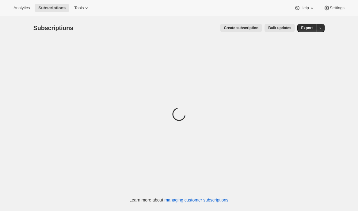
click at [236, 25] on span "Create subscription" at bounding box center [241, 27] width 35 height 5
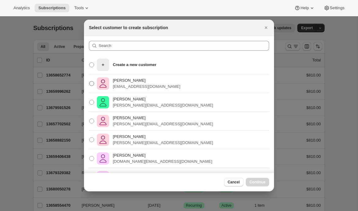
click at [115, 85] on p "ellarussell28@gmail.com" at bounding box center [146, 86] width 67 height 6
click at [90, 81] on input "Ella RUSSELL ellarussell28@gmail.com" at bounding box center [89, 81] width 0 height 0
radio input "true"
click at [258, 182] on span "Continue" at bounding box center [258, 181] width 16 height 5
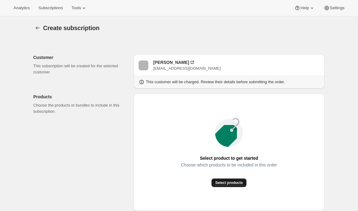
click at [228, 179] on button "Select products" at bounding box center [229, 182] width 35 height 9
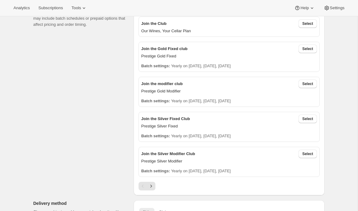
scroll to position [147, 0]
click at [151, 182] on icon "Next" at bounding box center [151, 185] width 6 height 6
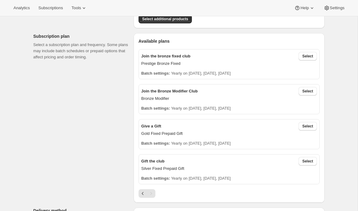
scroll to position [116, 0]
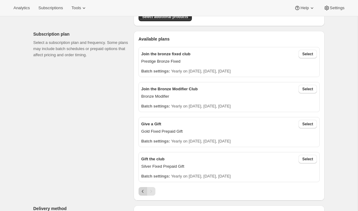
click at [144, 189] on icon "Previous" at bounding box center [143, 191] width 6 height 6
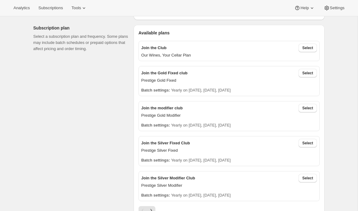
scroll to position [123, 0]
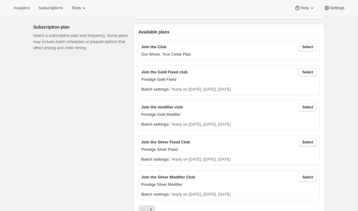
click at [310, 141] on span "Select" at bounding box center [307, 142] width 11 height 5
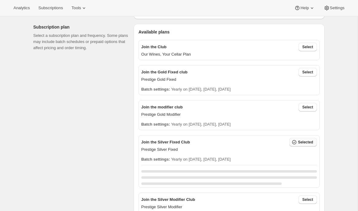
click at [307, 143] on span "Selected" at bounding box center [305, 142] width 15 height 5
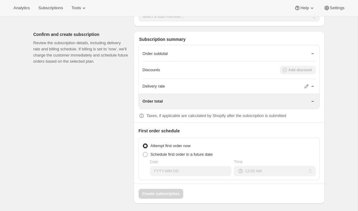
scroll to position [0, 0]
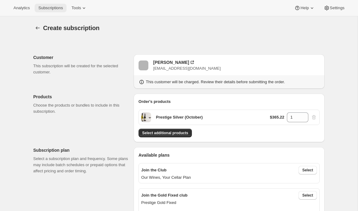
click at [58, 8] on span "Subscriptions" at bounding box center [50, 8] width 25 height 5
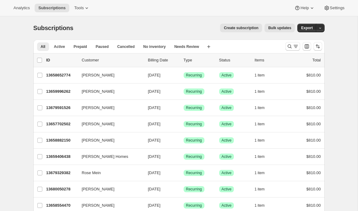
click at [240, 29] on span "Create subscription" at bounding box center [241, 27] width 35 height 5
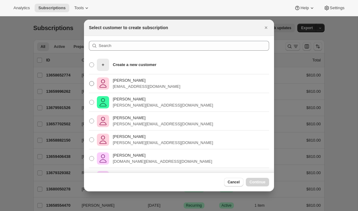
click at [125, 82] on p "Ella RUSSELL" at bounding box center [146, 80] width 67 height 6
click at [90, 81] on input "Ella RUSSELL ellarussell28@gmail.com" at bounding box center [89, 81] width 0 height 0
radio input "true"
click at [255, 182] on span "Continue" at bounding box center [258, 181] width 16 height 5
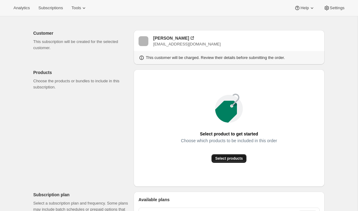
scroll to position [25, 0]
click at [223, 158] on span "Select products" at bounding box center [229, 157] width 28 height 5
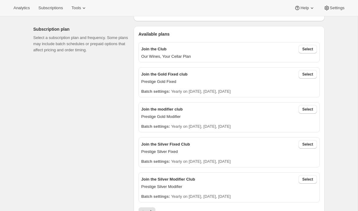
scroll to position [123, 0]
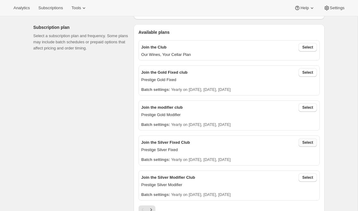
click at [311, 141] on span "Select" at bounding box center [307, 142] width 11 height 5
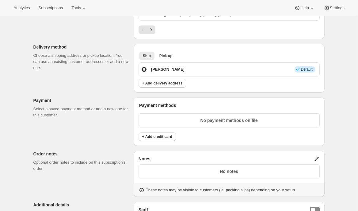
scroll to position [327, 0]
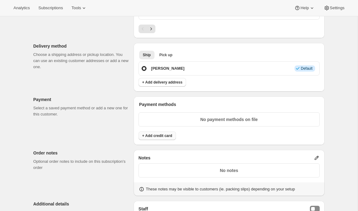
click at [150, 136] on span "+ Add credit card" at bounding box center [157, 135] width 30 height 5
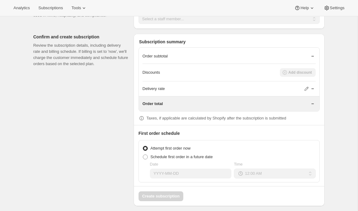
scroll to position [598, 0]
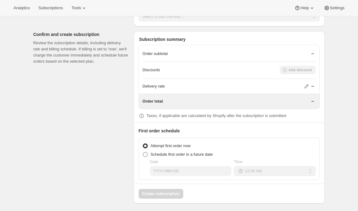
click at [182, 153] on span "Schedule first order in a future date" at bounding box center [182, 154] width 62 height 5
click at [143, 152] on input "Schedule first order in a future date" at bounding box center [143, 152] width 0 height 0
radio input "true"
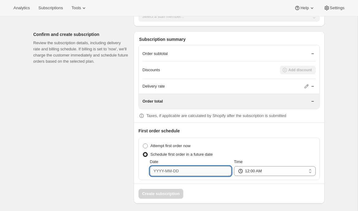
click at [185, 170] on input "Date" at bounding box center [191, 171] width 82 height 10
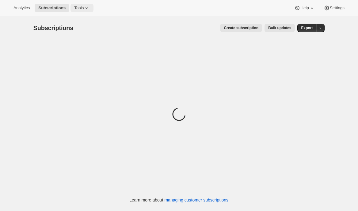
click at [92, 8] on button "Tools" at bounding box center [82, 8] width 23 height 9
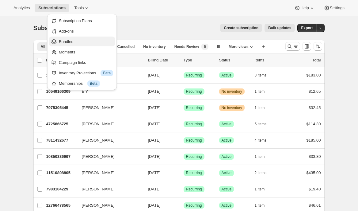
click at [86, 46] on button "Bundles" at bounding box center [82, 41] width 66 height 10
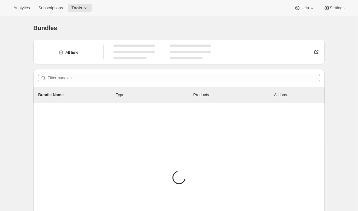
scroll to position [2, 0]
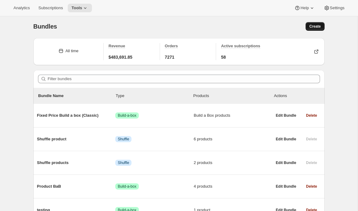
click at [314, 27] on span "Create" at bounding box center [314, 26] width 11 height 5
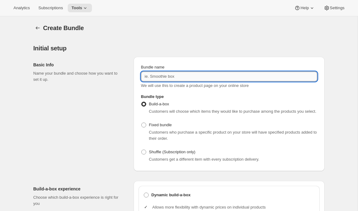
click at [210, 74] on input "Bundle name" at bounding box center [229, 76] width 176 height 10
type input "Test Firestone Shuffle"
click at [186, 154] on span "Shuffle (Subscription only)" at bounding box center [172, 151] width 47 height 5
click at [142, 150] on input "Shuffle (Subscription only)" at bounding box center [141, 149] width 0 height 0
radio input "true"
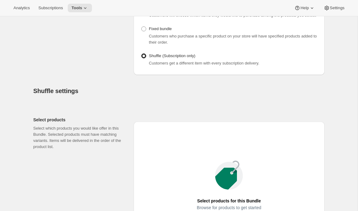
scroll to position [74, 0]
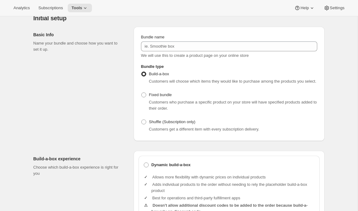
scroll to position [30, 0]
drag, startPoint x: 157, startPoint y: 52, endPoint x: 158, endPoint y: 49, distance: 3.3
click at [157, 51] on div "Bundle name We will use this to create a product page on your online store" at bounding box center [229, 46] width 176 height 25
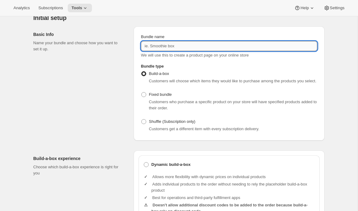
click at [159, 48] on input "Bundle name" at bounding box center [229, 46] width 176 height 10
click at [162, 46] on input "Test Variant Shuffle" at bounding box center [229, 46] width 176 height 10
click at [163, 46] on input "Test Variant Shuffle" at bounding box center [229, 46] width 176 height 10
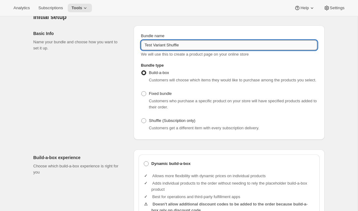
scroll to position [29, 0]
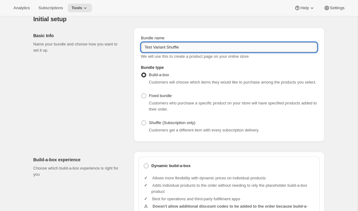
click at [163, 45] on input "Test Variant Shuffle" at bounding box center [229, 47] width 176 height 10
drag, startPoint x: 157, startPoint y: 49, endPoint x: 154, endPoint y: 48, distance: 3.1
click at [154, 48] on input "Test Variant Shuffle" at bounding box center [229, 47] width 176 height 10
type input "Test Firestone Shuffle"
click at [97, 73] on div "Basic Info Name your bundle and choose how you want to set it up." at bounding box center [80, 85] width 95 height 114
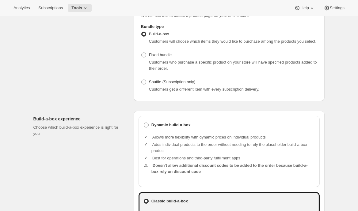
scroll to position [0, 0]
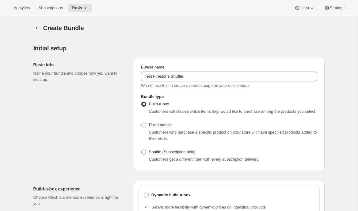
click at [169, 154] on span "Shuffle (Subscription only)" at bounding box center [172, 151] width 47 height 5
click at [142, 150] on input "Shuffle (Subscription only)" at bounding box center [141, 149] width 0 height 0
radio input "true"
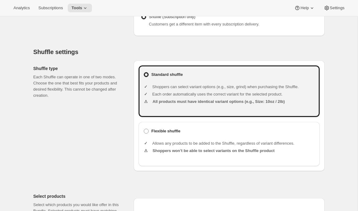
scroll to position [152, 0]
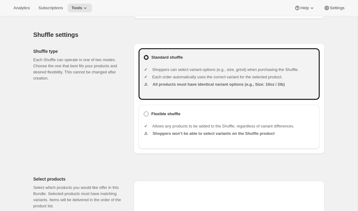
click at [163, 117] on b "Flexible shuffle" at bounding box center [166, 114] width 29 height 6
click at [144, 112] on input "Flexible shuffle" at bounding box center [144, 111] width 0 height 0
radio input "true"
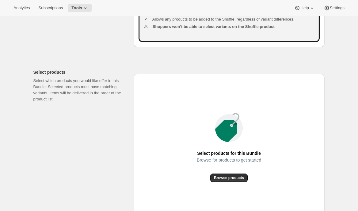
scroll to position [262, 0]
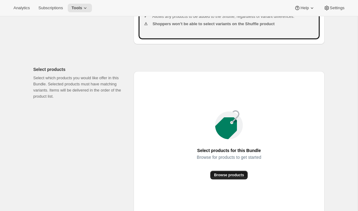
click at [225, 179] on button "Browse products" at bounding box center [228, 175] width 37 height 9
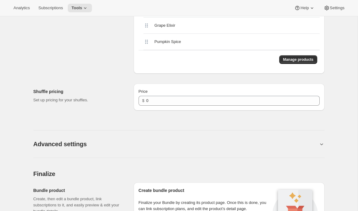
scroll to position [370, 0]
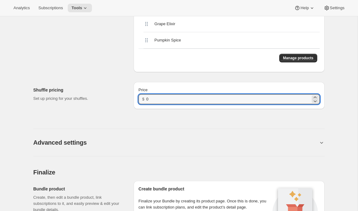
drag, startPoint x: 149, startPoint y: 108, endPoint x: 145, endPoint y: 107, distance: 4.1
click at [145, 104] on div "$ 0" at bounding box center [229, 99] width 181 height 10
type input "20"
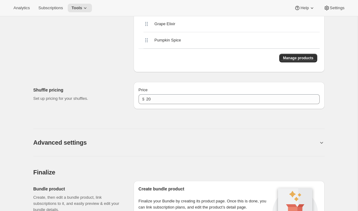
click at [117, 135] on div "Advanced settings" at bounding box center [178, 138] width 291 height 35
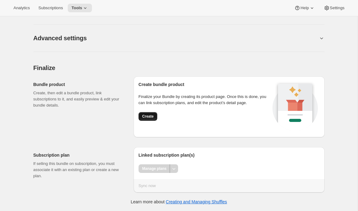
click at [147, 119] on span "Create" at bounding box center [147, 116] width 11 height 5
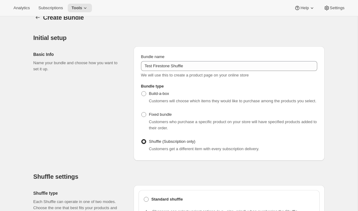
scroll to position [0, 0]
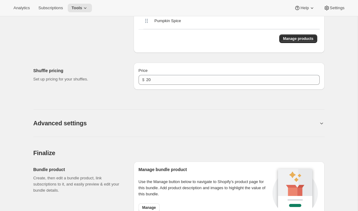
scroll to position [455, 0]
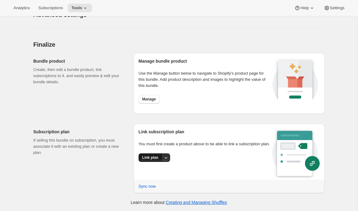
click at [152, 160] on span "Link plan" at bounding box center [150, 157] width 16 height 5
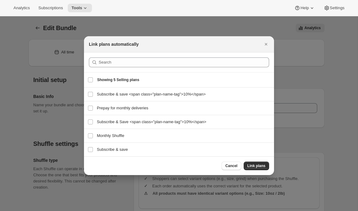
scroll to position [0, 0]
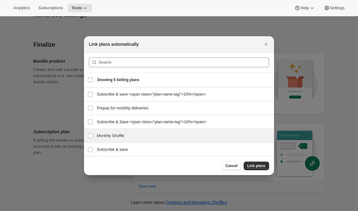
click at [108, 137] on h3 "Monthly Shuffle" at bounding box center [184, 135] width 174 height 6
checkbox input "true"
click at [253, 164] on span "Link plans" at bounding box center [257, 165] width 18 height 5
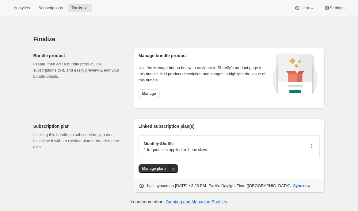
scroll to position [460, 0]
click at [148, 94] on span "Manage" at bounding box center [149, 93] width 14 height 5
click at [45, 10] on span "Subscriptions" at bounding box center [50, 8] width 25 height 5
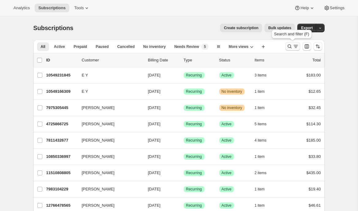
click at [293, 47] on icon "Search and filter results" at bounding box center [296, 46] width 6 height 6
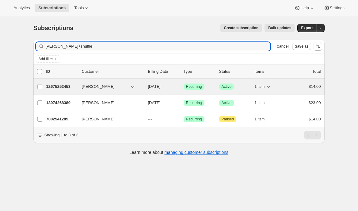
type input "emily+shuffle"
click at [61, 84] on p "12675252453" at bounding box center [61, 86] width 31 height 6
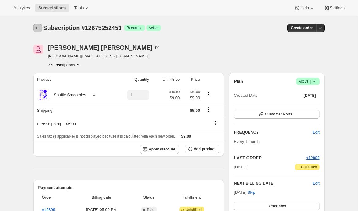
click at [36, 28] on icon "Subscriptions" at bounding box center [38, 28] width 6 height 6
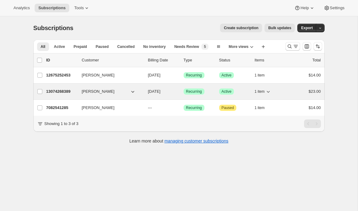
click at [86, 95] on div "13074268389 Emily Yuhas 09/29/2025 Success Recurring Success Active 1 item $23.…" at bounding box center [183, 91] width 275 height 9
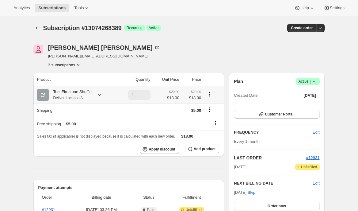
click at [102, 94] on icon at bounding box center [100, 95] width 6 height 6
click at [103, 94] on icon at bounding box center [100, 95] width 6 height 6
click at [252, 114] on button "Customer Portal" at bounding box center [277, 114] width 86 height 9
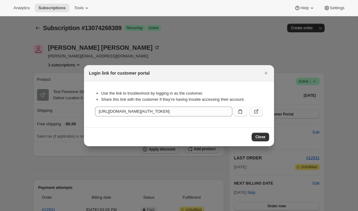
click at [256, 110] on icon ":rjo:" at bounding box center [256, 111] width 6 height 6
click at [264, 72] on icon "Close" at bounding box center [266, 73] width 6 height 6
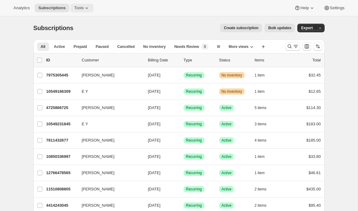
click at [88, 11] on icon at bounding box center [87, 8] width 6 height 6
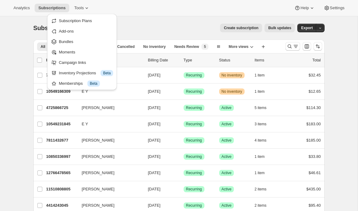
click at [85, 42] on span "Bundles" at bounding box center [86, 42] width 54 height 6
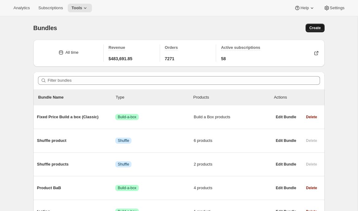
click at [314, 26] on span "Create" at bounding box center [314, 27] width 11 height 5
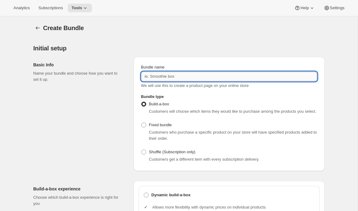
click at [255, 75] on input "Bundle name" at bounding box center [229, 76] width 176 height 10
click at [163, 154] on span "Shuffle (Subscription only)" at bounding box center [172, 151] width 47 height 5
click at [142, 150] on input "Shuffle (Subscription only)" at bounding box center [141, 149] width 0 height 0
radio input "true"
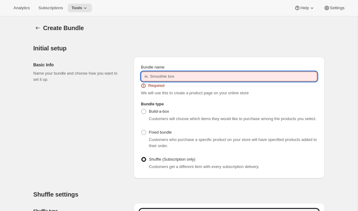
click at [171, 78] on input "Bundle name" at bounding box center [229, 76] width 176 height 10
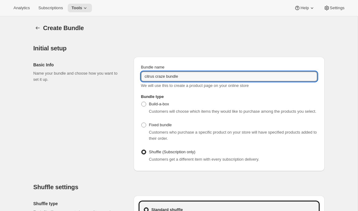
type input "citrus craze bundle"
click at [103, 95] on div "Basic Info Name your bundle and choose how you want to set it up." at bounding box center [80, 114] width 95 height 114
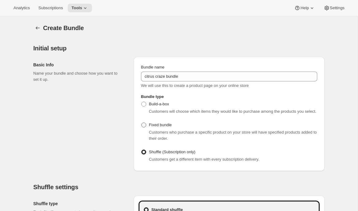
click at [166, 127] on span "Fixed bundle" at bounding box center [160, 124] width 23 height 5
click at [142, 123] on input "Fixed bundle" at bounding box center [141, 122] width 0 height 0
radio input "true"
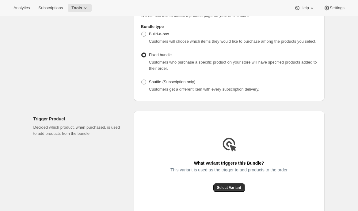
scroll to position [274, 0]
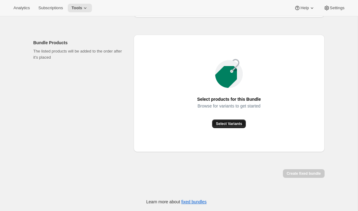
click at [225, 127] on button "Select Variants" at bounding box center [228, 123] width 33 height 9
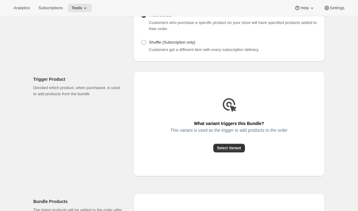
scroll to position [131, 0]
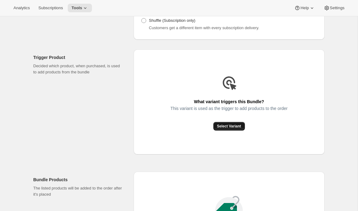
click at [220, 129] on span "Select Variant" at bounding box center [229, 126] width 24 height 5
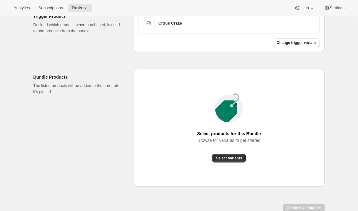
scroll to position [175, 0]
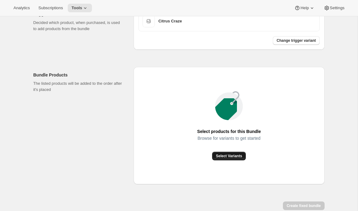
click at [225, 158] on span "Select Variants" at bounding box center [229, 155] width 26 height 5
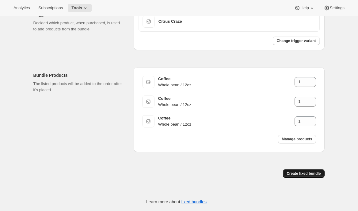
click at [296, 176] on span "Create fixed bundle" at bounding box center [304, 173] width 34 height 5
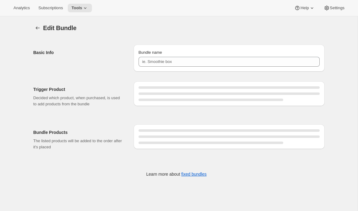
type input "citrus craze bundle"
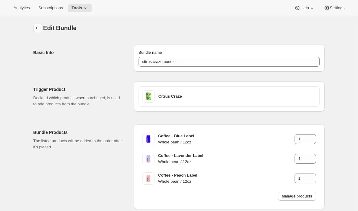
click at [36, 25] on icon "Bundles" at bounding box center [38, 28] width 6 height 6
